Goal: Task Accomplishment & Management: Use online tool/utility

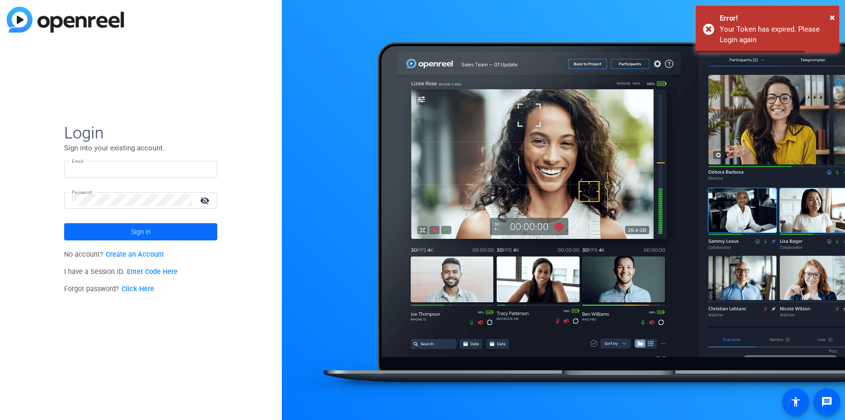
type input "[PERSON_NAME][EMAIL_ADDRESS][PERSON_NAME][DOMAIN_NAME]"
click at [112, 227] on span at bounding box center [140, 231] width 153 height 23
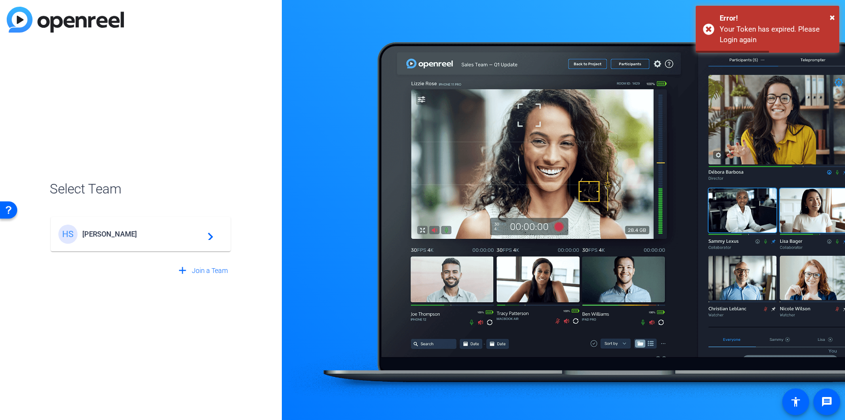
click at [127, 230] on span "[PERSON_NAME]" at bounding box center [142, 234] width 120 height 9
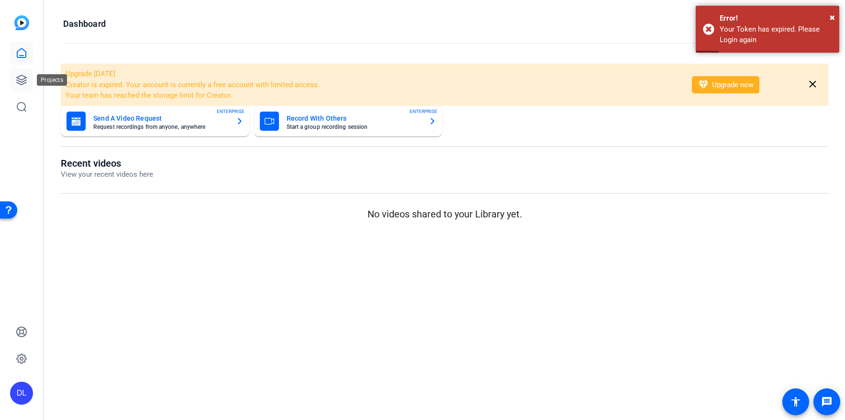
click at [24, 82] on icon at bounding box center [21, 79] width 11 height 11
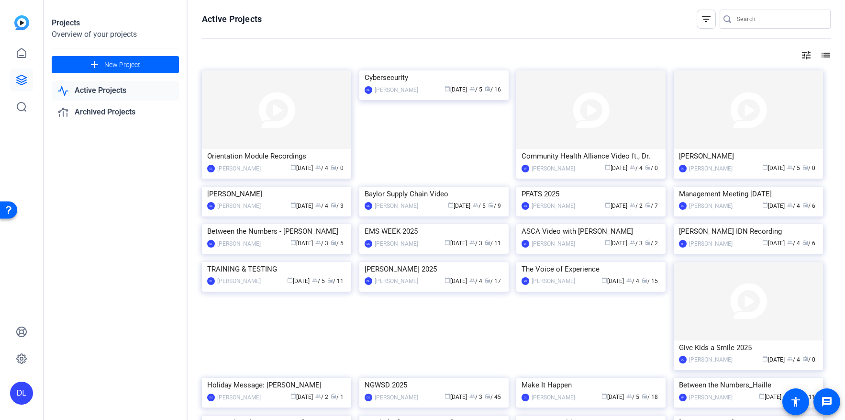
drag, startPoint x: 190, startPoint y: 111, endPoint x: 199, endPoint y: 109, distance: 9.3
click at [190, 111] on div "Active Projects filter_list tune list Orientation Module Recordings DL [PERSON_…" at bounding box center [517, 210] width 658 height 420
click at [228, 108] on img at bounding box center [276, 109] width 149 height 79
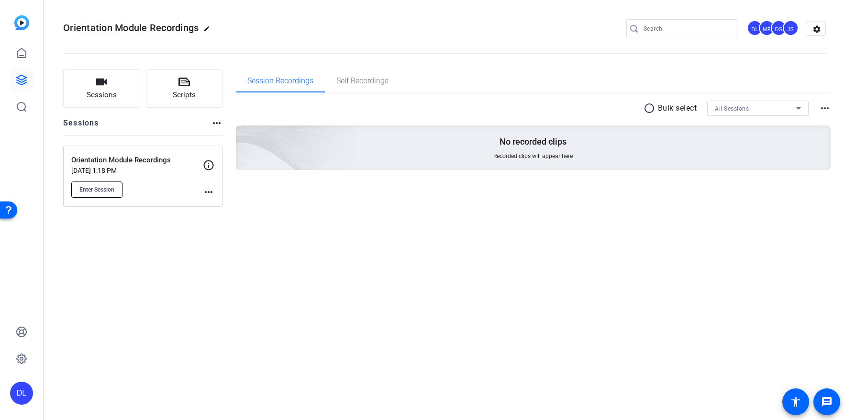
click at [84, 193] on button "Enter Session" at bounding box center [96, 189] width 51 height 16
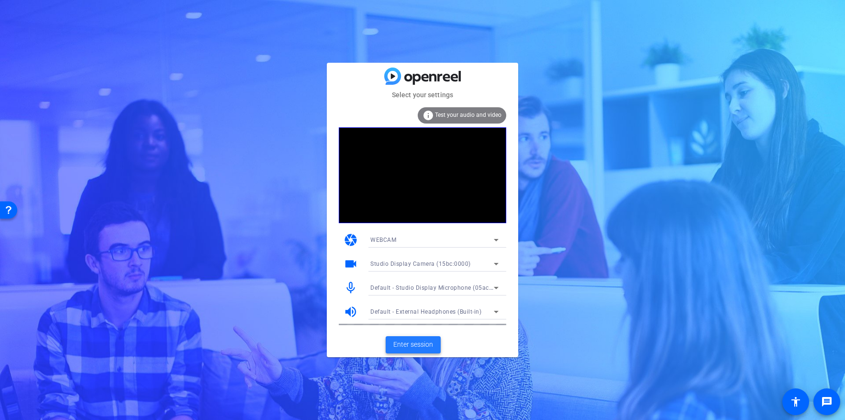
click at [426, 345] on span "Enter session" at bounding box center [414, 344] width 40 height 10
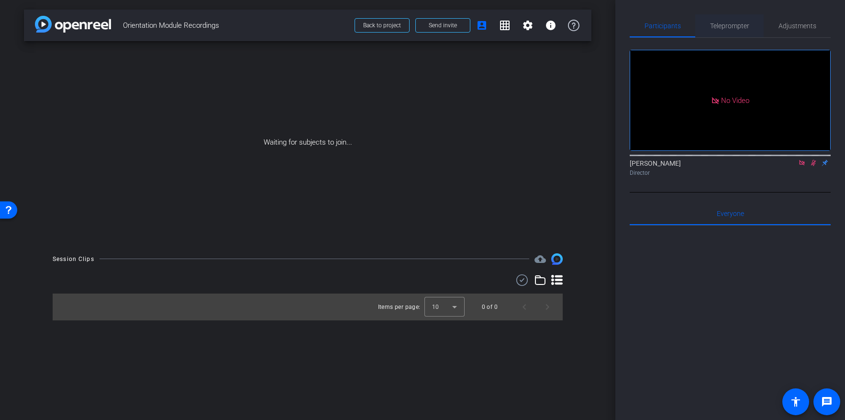
click at [730, 26] on span "Teleprompter" at bounding box center [729, 25] width 39 height 7
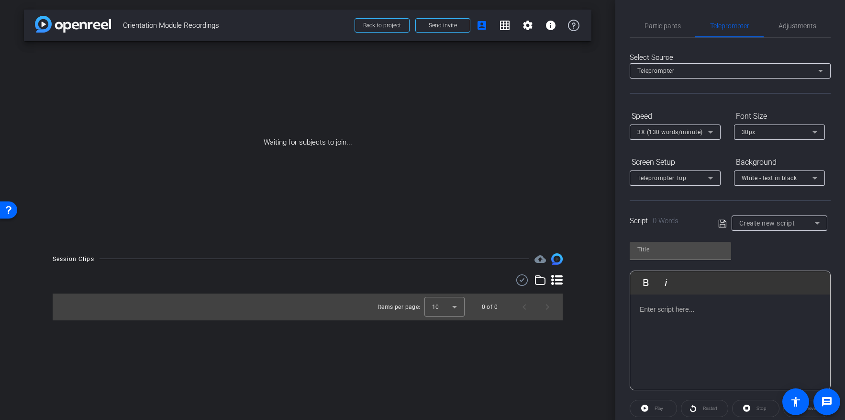
click at [725, 320] on div at bounding box center [730, 342] width 200 height 96
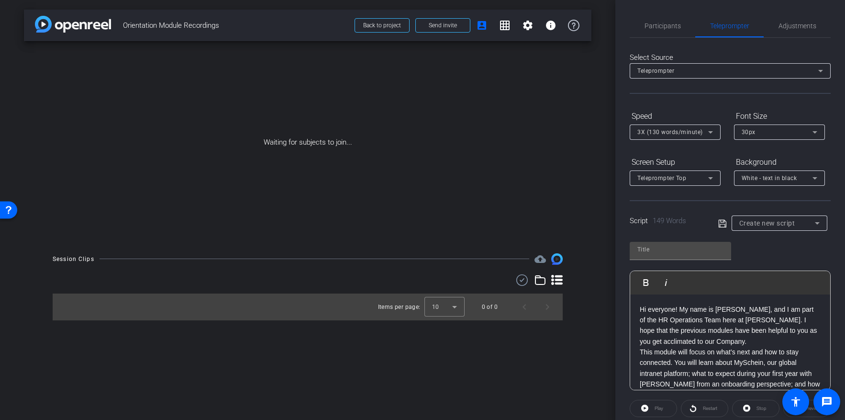
scroll to position [118, 0]
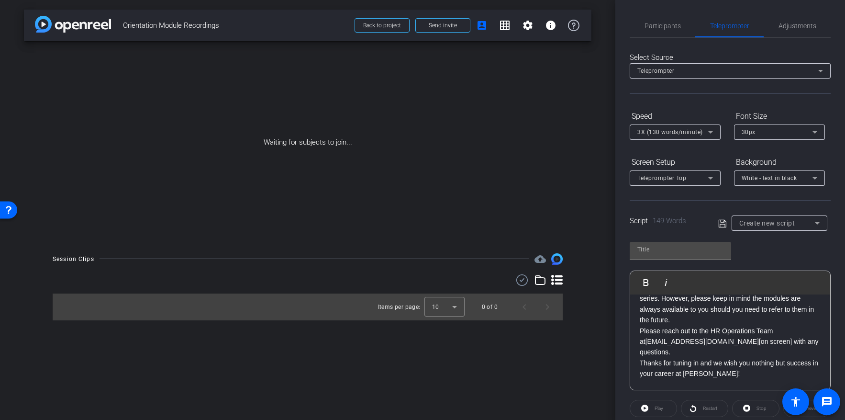
drag, startPoint x: 776, startPoint y: 342, endPoint x: 778, endPoint y: 357, distance: 15.4
click at [777, 346] on p "Please reach out to the HR Operations Team at HROperations@henryschein.com [on …" at bounding box center [730, 342] width 181 height 32
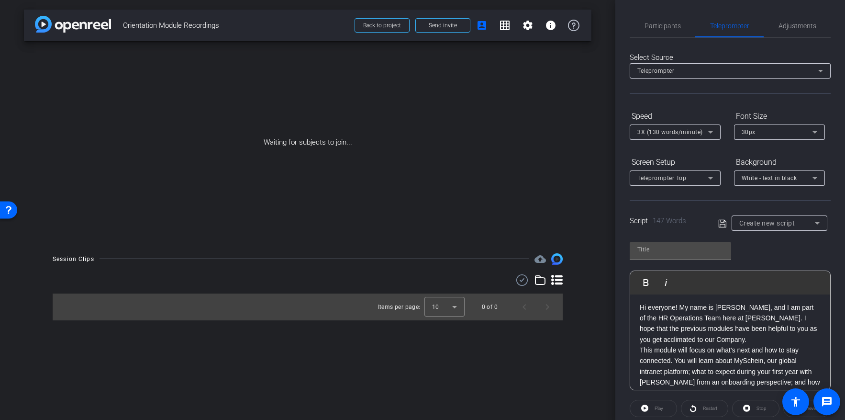
scroll to position [0, 0]
click at [669, 254] on input "text" at bounding box center [681, 249] width 86 height 11
type input "Lindsay"
click at [724, 225] on icon at bounding box center [723, 223] width 9 height 11
click at [769, 223] on div "Lindsay" at bounding box center [778, 223] width 76 height 12
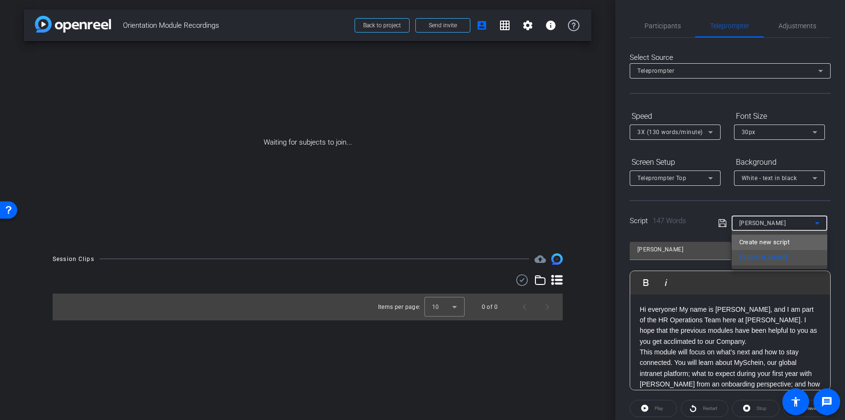
click at [769, 242] on span "Create new script" at bounding box center [765, 241] width 50 height 11
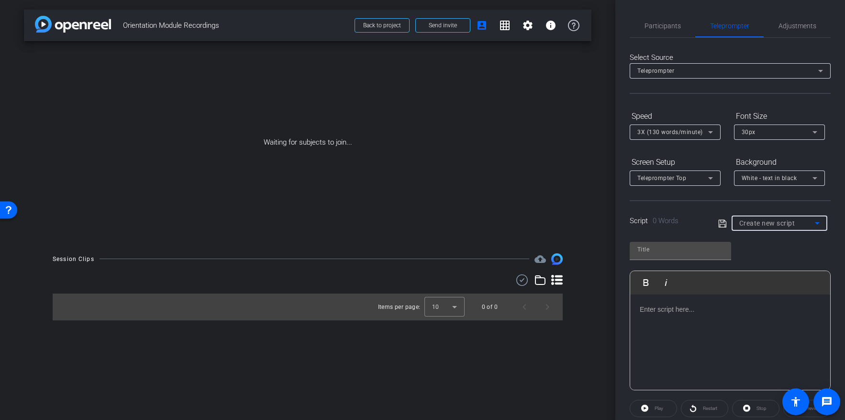
click at [667, 310] on p at bounding box center [730, 309] width 181 height 11
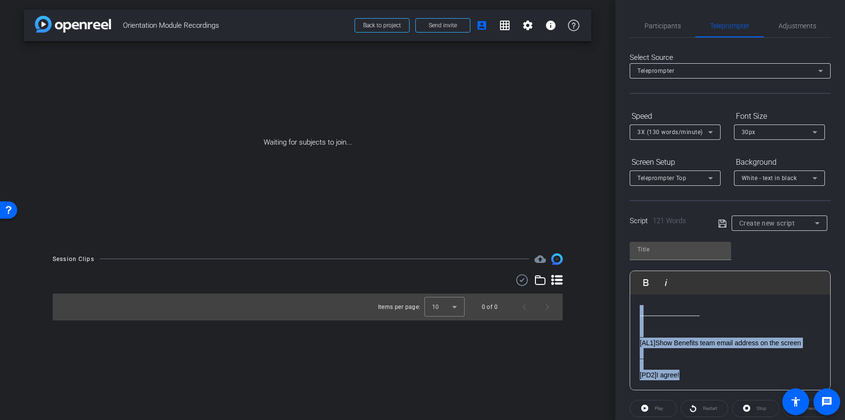
drag, startPoint x: 686, startPoint y: 376, endPoint x: 638, endPoint y: 310, distance: 81.6
click at [638, 310] on div "Hi, I’m Stacy Wyshynski from Henry Schein’s corporate benefits team. Welcome to…" at bounding box center [730, 273] width 200 height 234
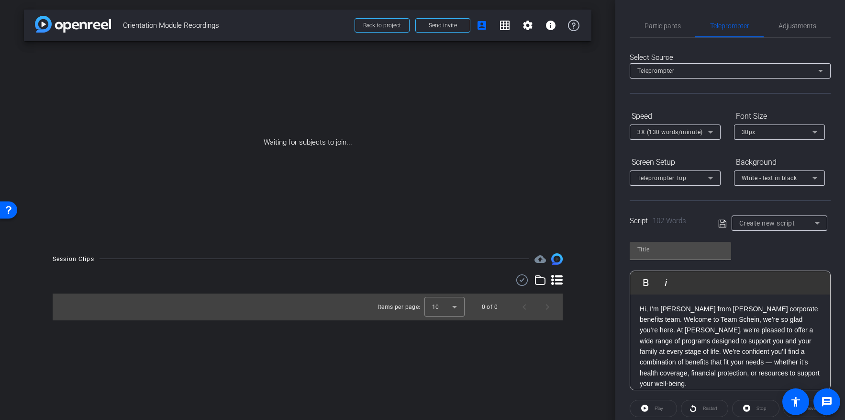
scroll to position [0, 0]
click at [663, 253] on input "text" at bounding box center [681, 249] width 86 height 11
type input "Stacy"
click at [725, 222] on icon at bounding box center [723, 223] width 9 height 11
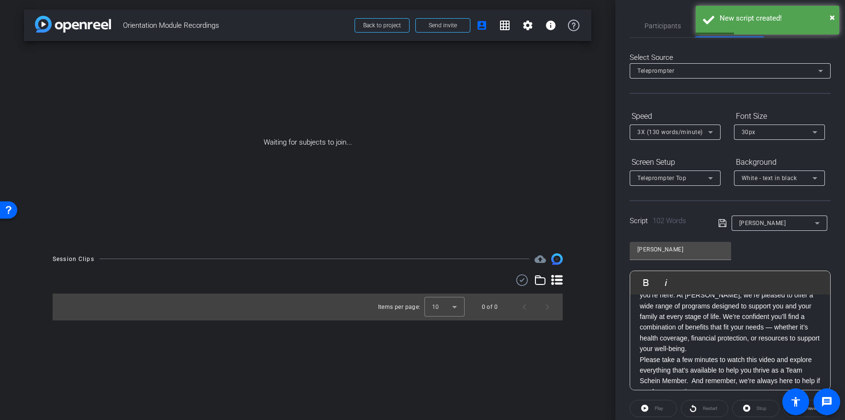
scroll to position [63, 0]
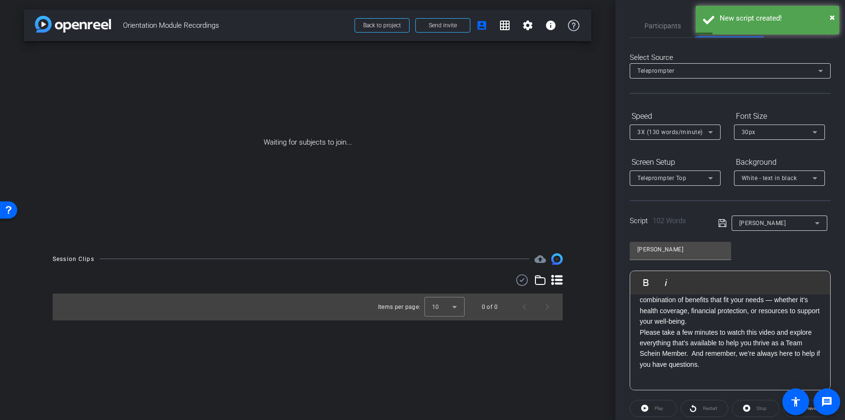
click at [730, 370] on div at bounding box center [730, 375] width 181 height 11
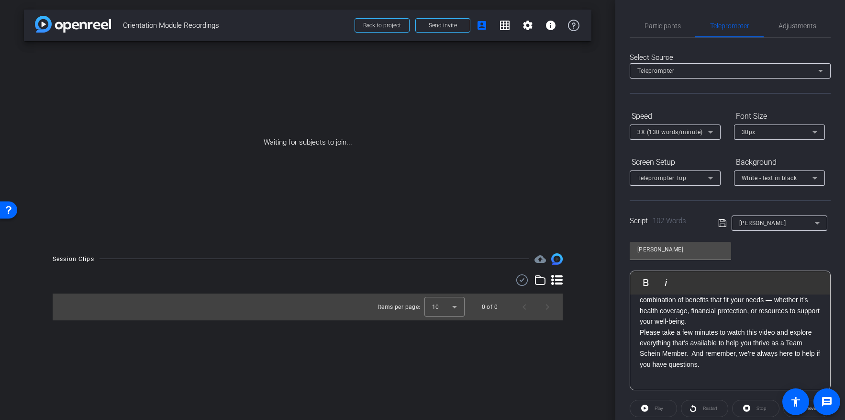
scroll to position [0, 0]
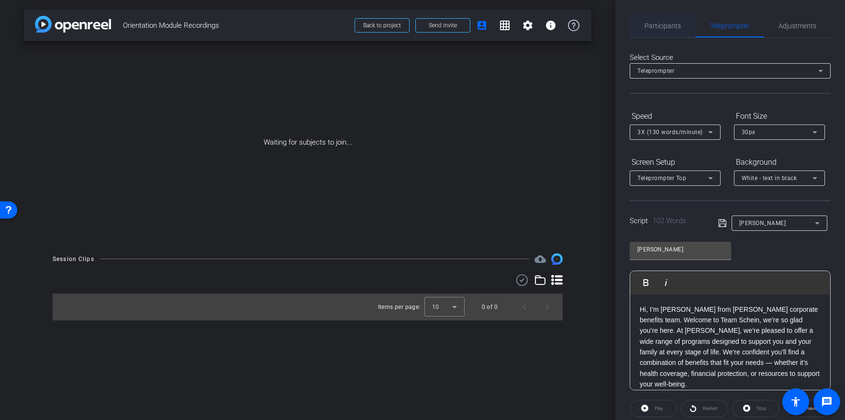
click at [663, 26] on span "Participants" at bounding box center [663, 25] width 36 height 7
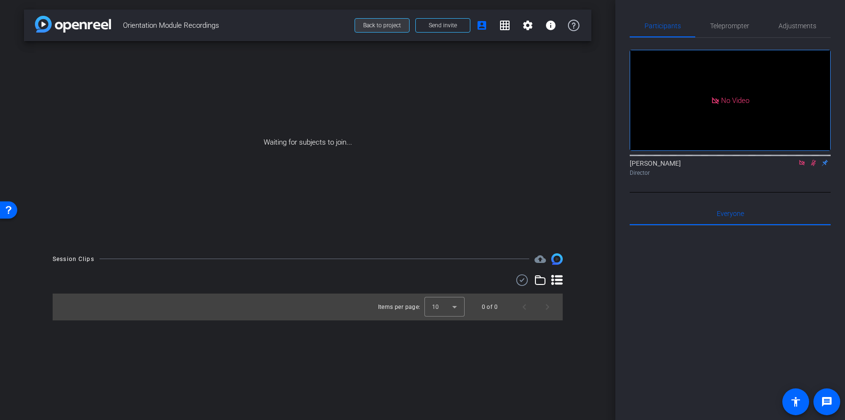
click at [375, 21] on span at bounding box center [382, 25] width 54 height 23
